Goal: Information Seeking & Learning: Learn about a topic

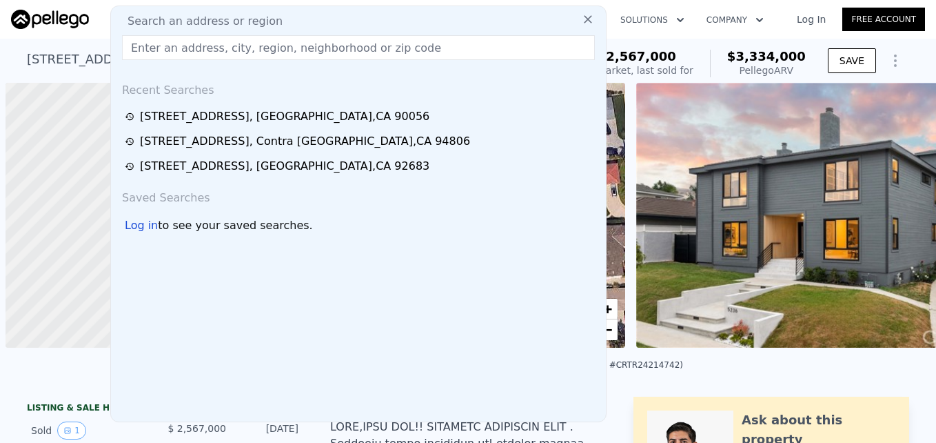
scroll to position [0, 6]
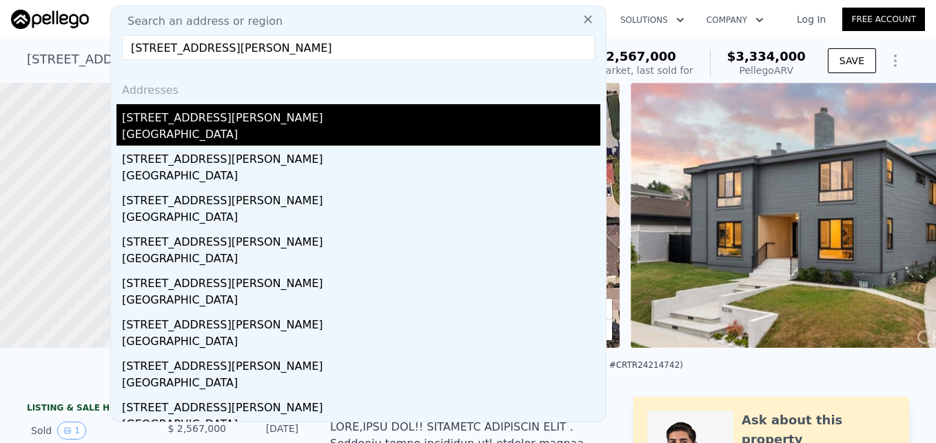
type input "[STREET_ADDRESS][PERSON_NAME]"
click at [294, 128] on div "[GEOGRAPHIC_DATA]" at bounding box center [361, 135] width 479 height 19
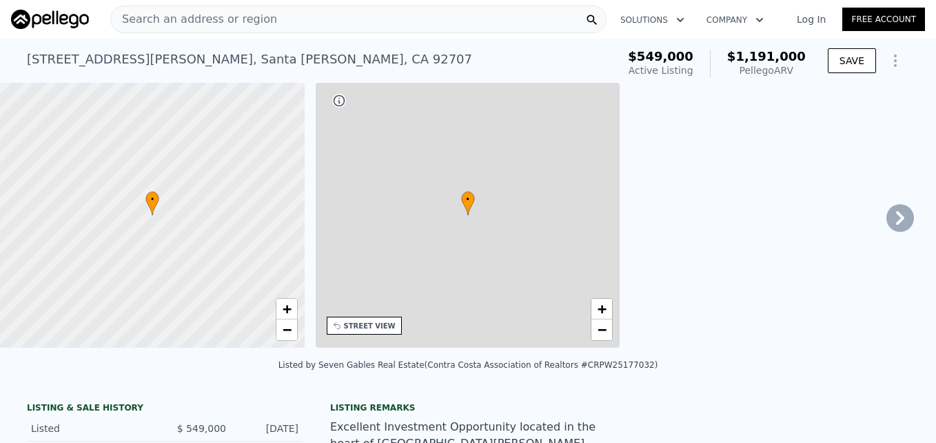
type input "2"
type input "5"
type input "1"
type input "4"
type input "1256"
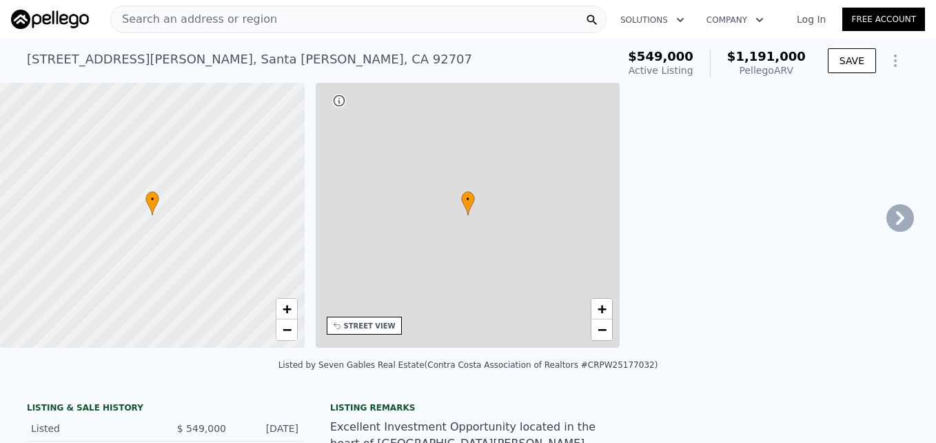
type input "2170"
type input "5227"
type input "7500"
type input "$ 1,191,000"
type input "$ 521,833"
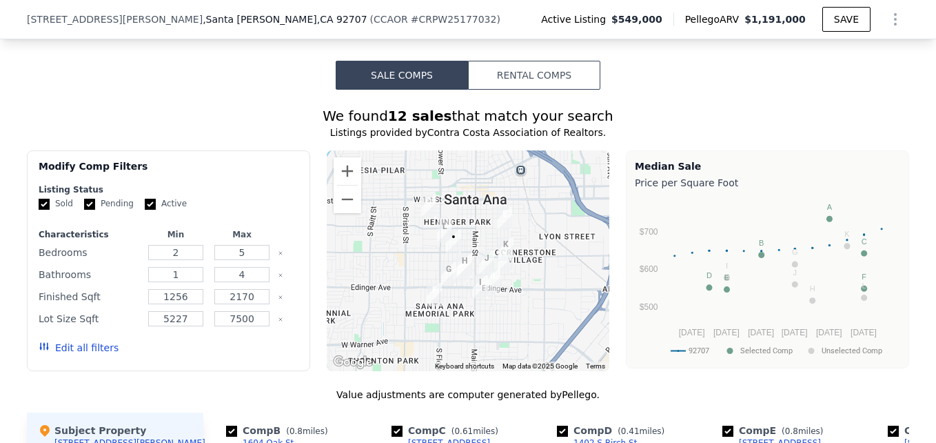
scroll to position [1098, 0]
click at [340, 164] on button "Zoom in" at bounding box center [348, 172] width 28 height 28
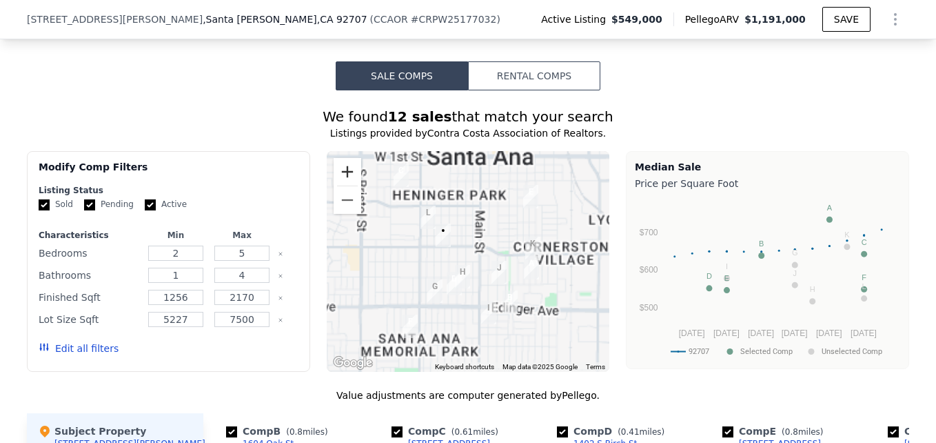
click at [340, 164] on button "Zoom in" at bounding box center [348, 172] width 28 height 28
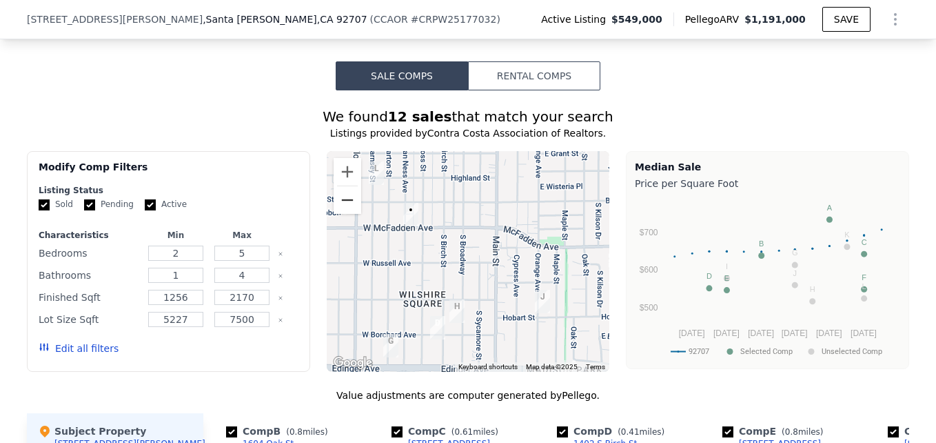
click at [343, 186] on button "Zoom out" at bounding box center [348, 200] width 28 height 28
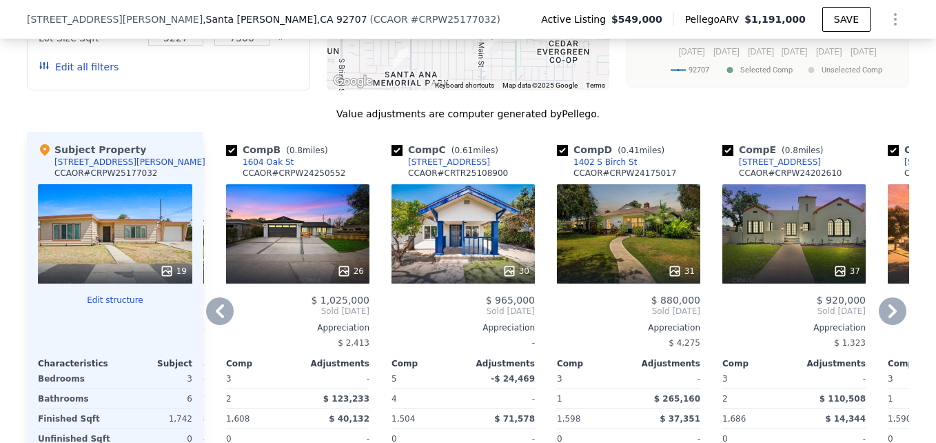
scroll to position [1425, 0]
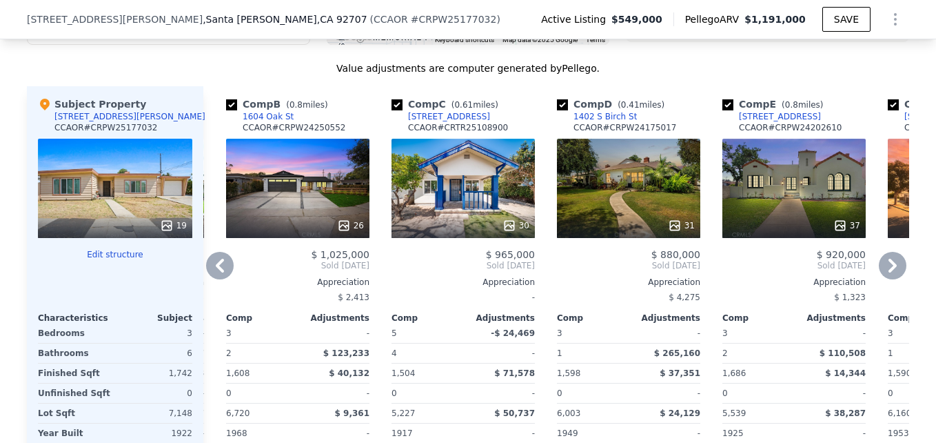
click at [319, 219] on div "26" at bounding box center [298, 226] width 132 height 14
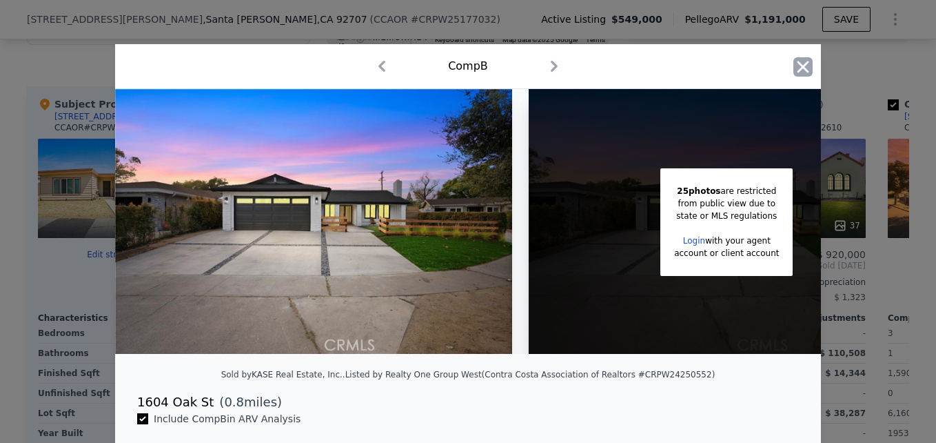
click at [798, 60] on icon "button" at bounding box center [803, 66] width 19 height 19
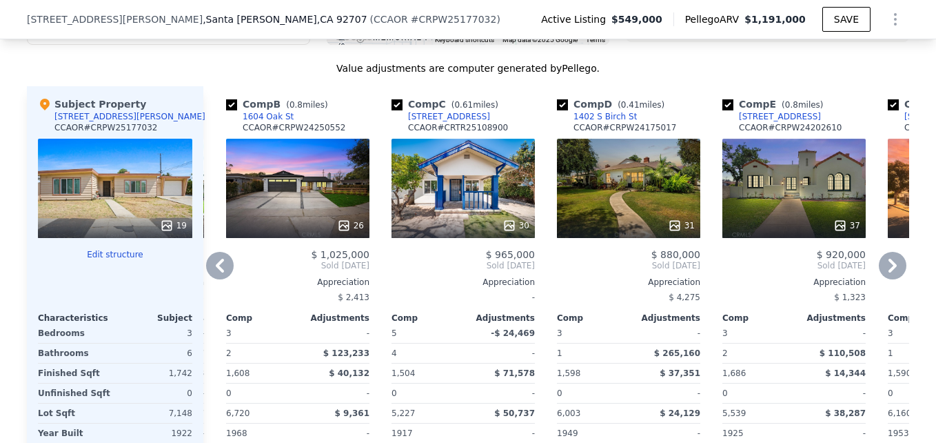
click at [250, 112] on div "1604 Oak St" at bounding box center [268, 116] width 51 height 11
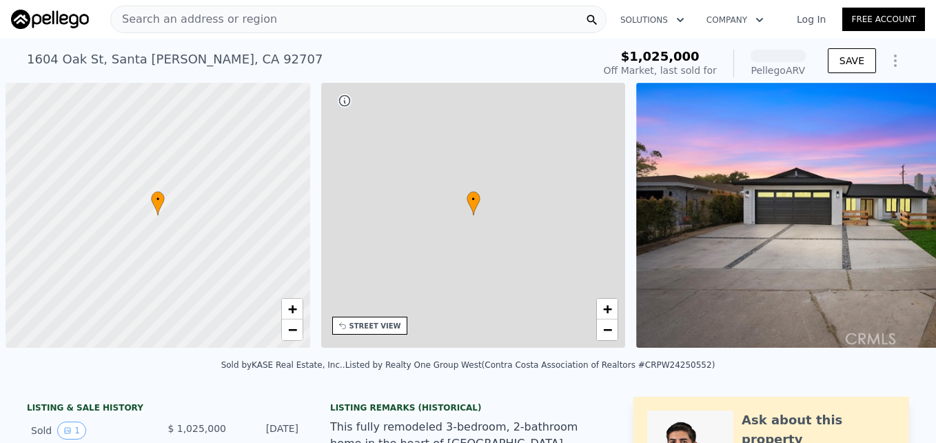
scroll to position [0, 6]
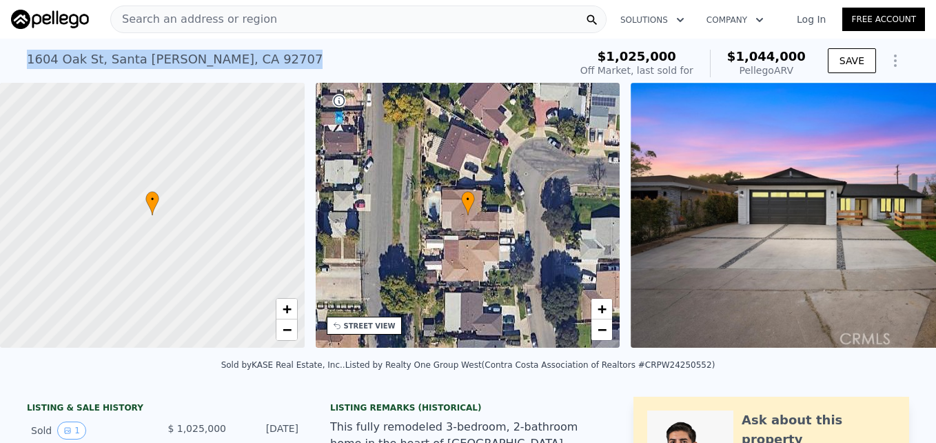
drag, startPoint x: 220, startPoint y: 72, endPoint x: 226, endPoint y: 69, distance: 7.1
click at [226, 69] on div "1604 Oak St , Santa Ana , CA 92707 Sold Jan 2025 for $1.025m (~ARV $1.044m ) $1…" at bounding box center [468, 61] width 936 height 44
drag, startPoint x: 226, startPoint y: 69, endPoint x: 180, endPoint y: 57, distance: 47.8
